Goal: Find specific page/section: Find specific page/section

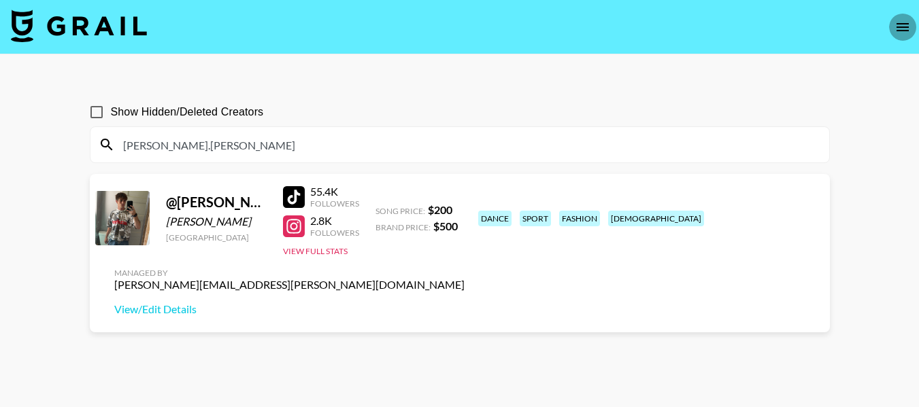
click at [909, 27] on icon "open drawer" at bounding box center [902, 27] width 16 height 16
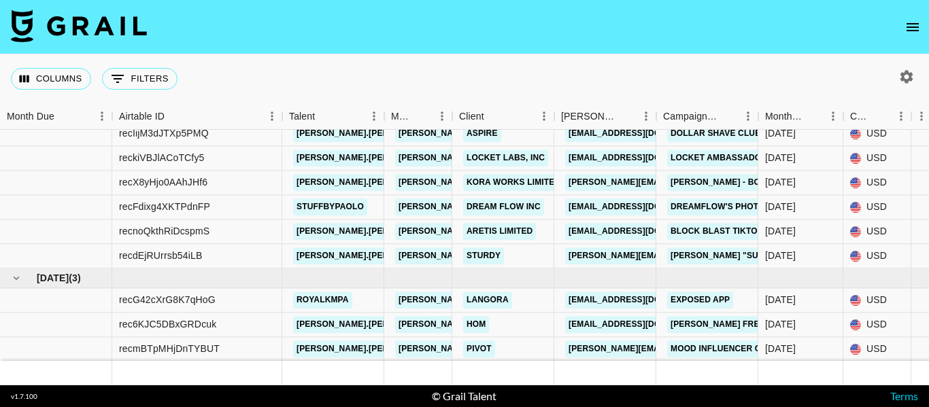
scroll to position [204, 0]
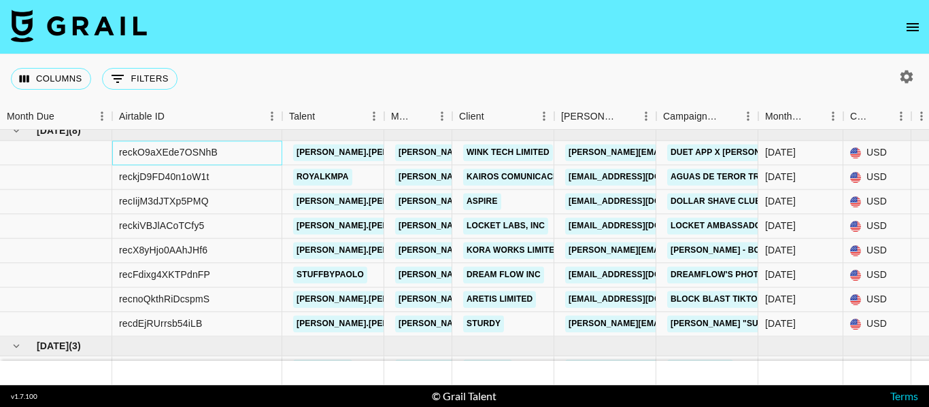
click at [240, 154] on div "reckO9aXEde7OSNhB" at bounding box center [197, 153] width 170 height 24
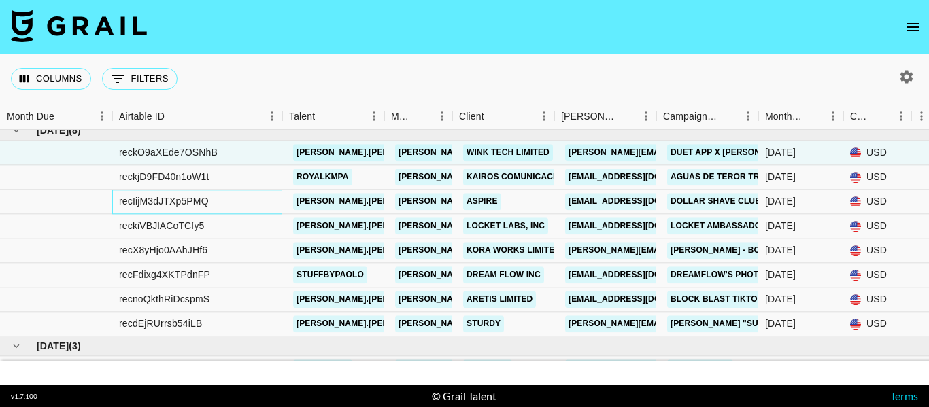
click at [230, 200] on div "recIijM3dJTXp5PMQ" at bounding box center [197, 202] width 170 height 24
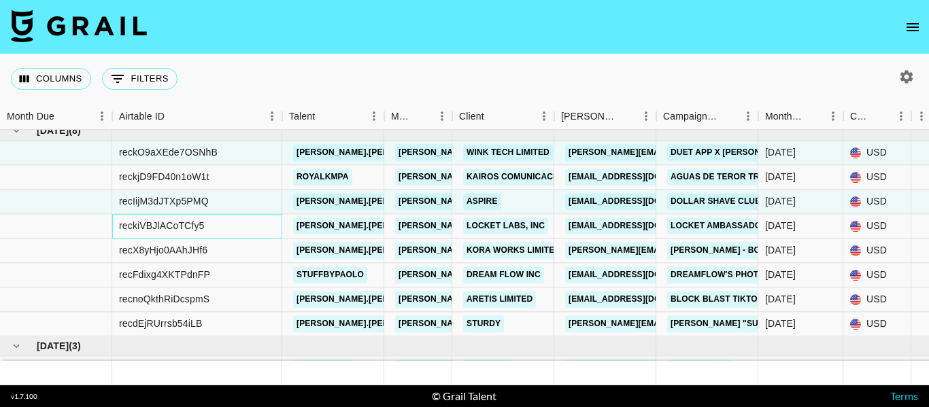
click at [242, 223] on div "reckiVBJlACoTCfy5" at bounding box center [197, 226] width 170 height 24
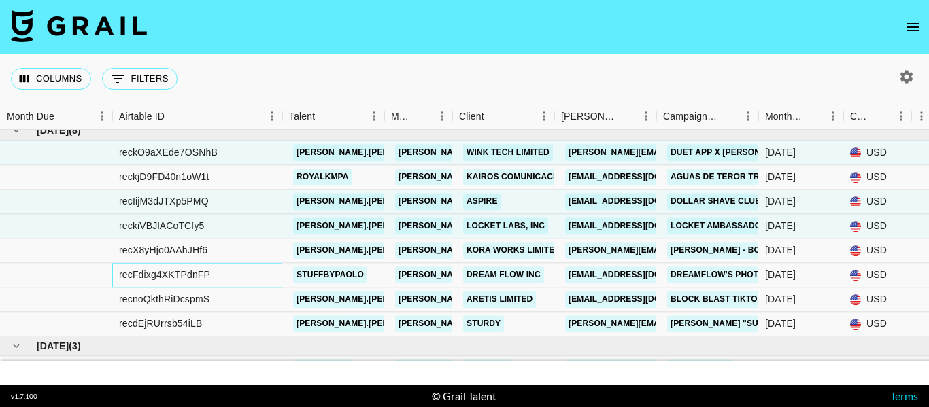
click at [218, 278] on div "recFdixg4XKTPdnFP" at bounding box center [197, 275] width 170 height 24
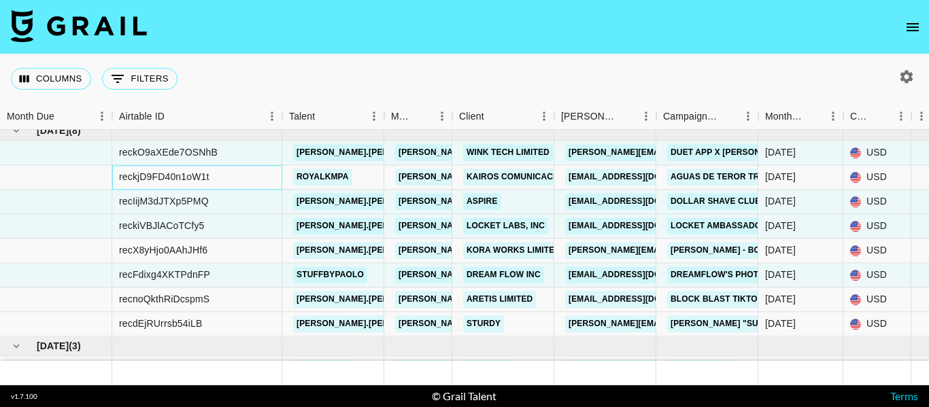
click at [240, 181] on div "reckjD9FD40n1oW1t" at bounding box center [197, 177] width 170 height 24
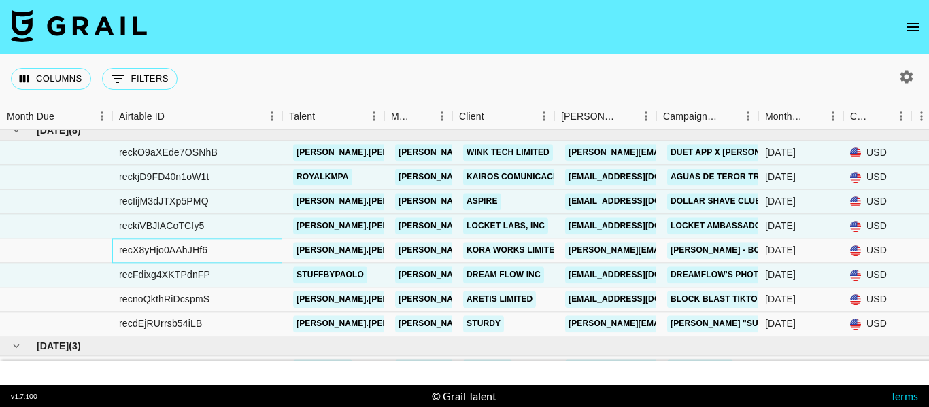
click at [218, 246] on div "recX8yHjo0AAhJHf6" at bounding box center [197, 251] width 170 height 24
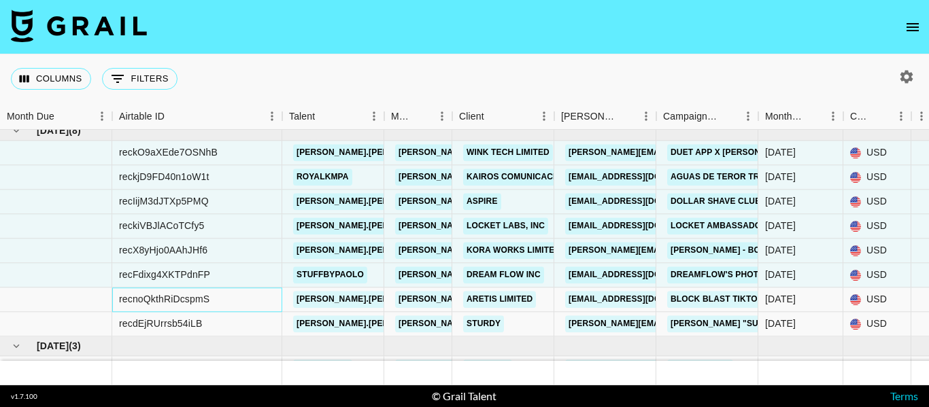
click at [222, 302] on div "recnoQkthRiDcspmS" at bounding box center [197, 300] width 170 height 24
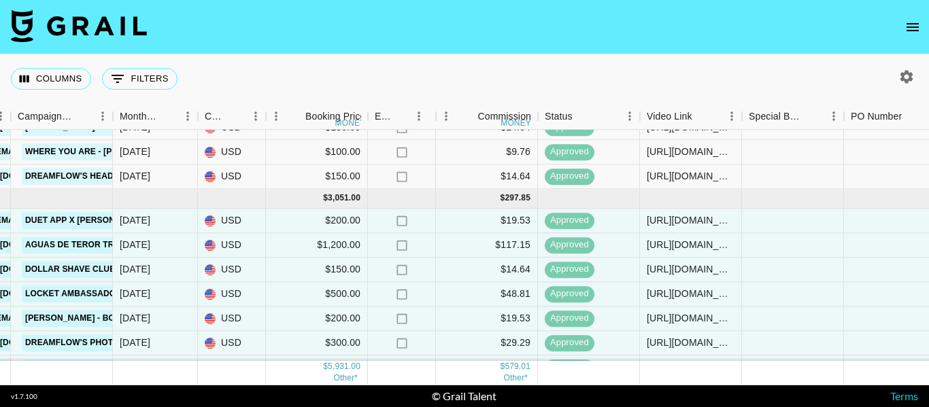
scroll to position [204, 645]
